Goal: Navigation & Orientation: Find specific page/section

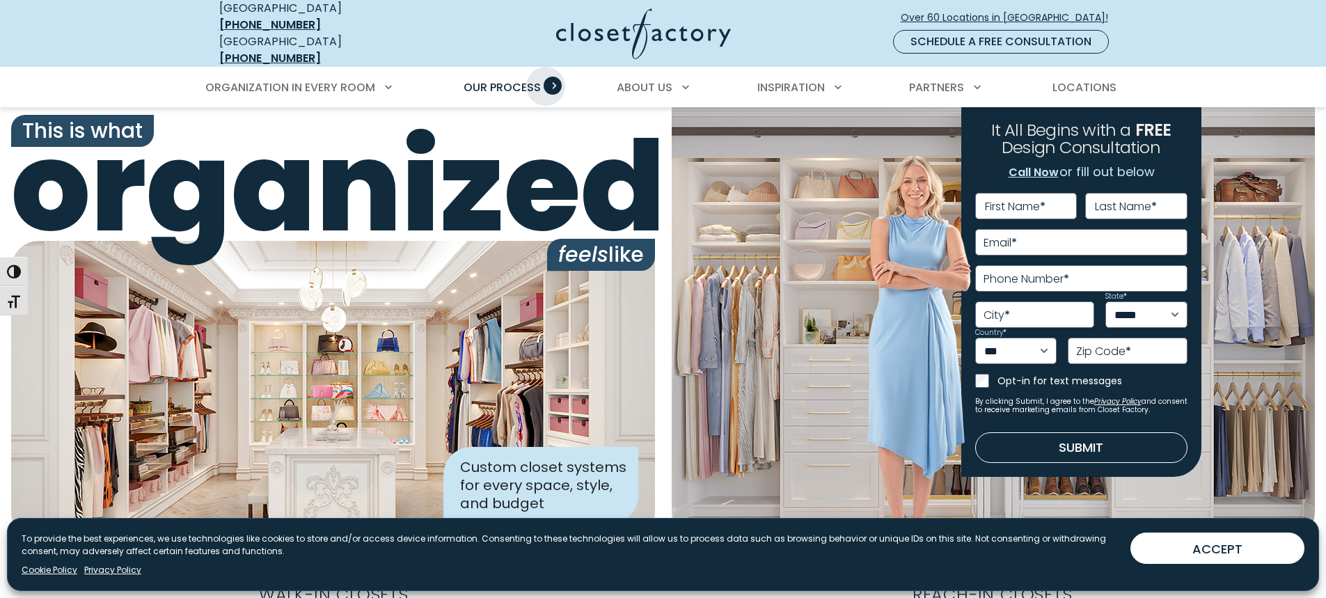
click at [546, 77] on span "Primary Menu" at bounding box center [553, 86] width 18 height 18
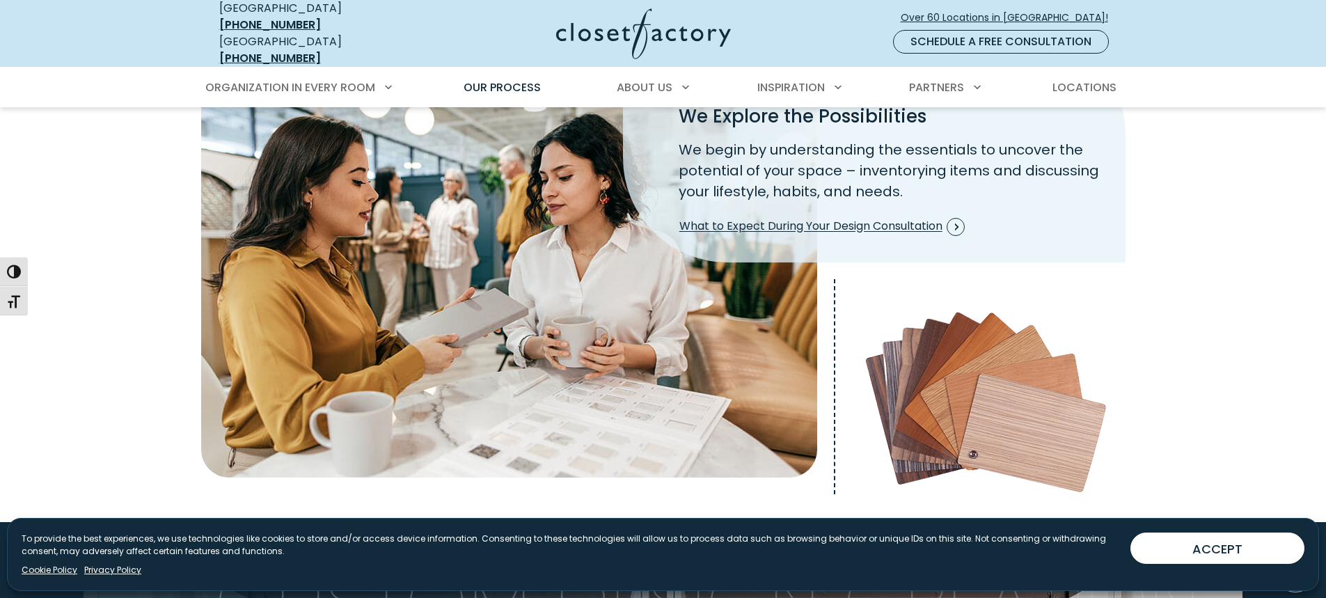
scroll to position [418, 0]
